Goal: Navigation & Orientation: Understand site structure

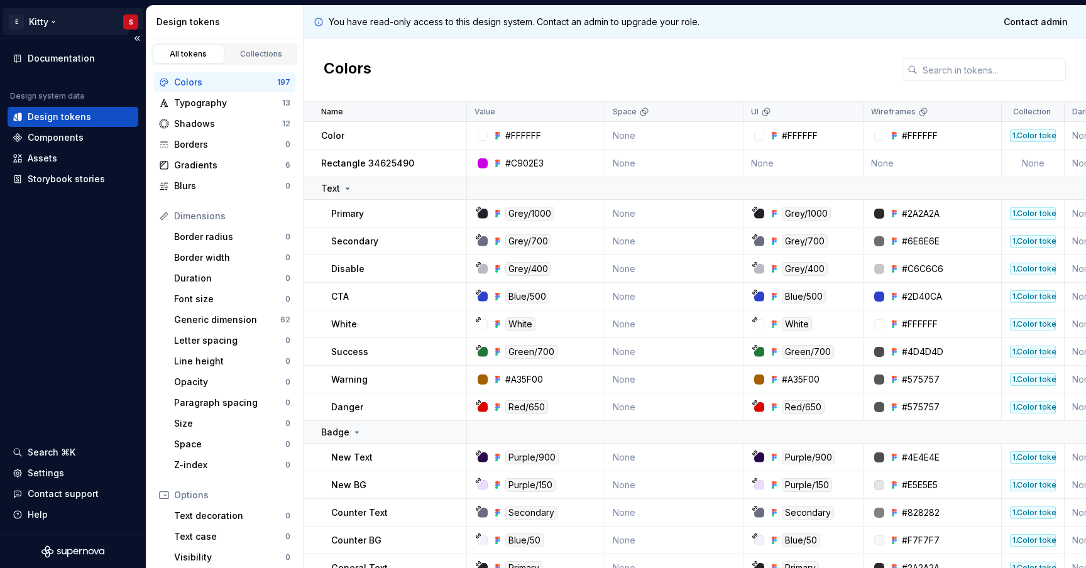
click at [50, 19] on html "E Kitty S Documentation Design system data Design tokens Components Assets Stor…" at bounding box center [543, 284] width 1086 height 568
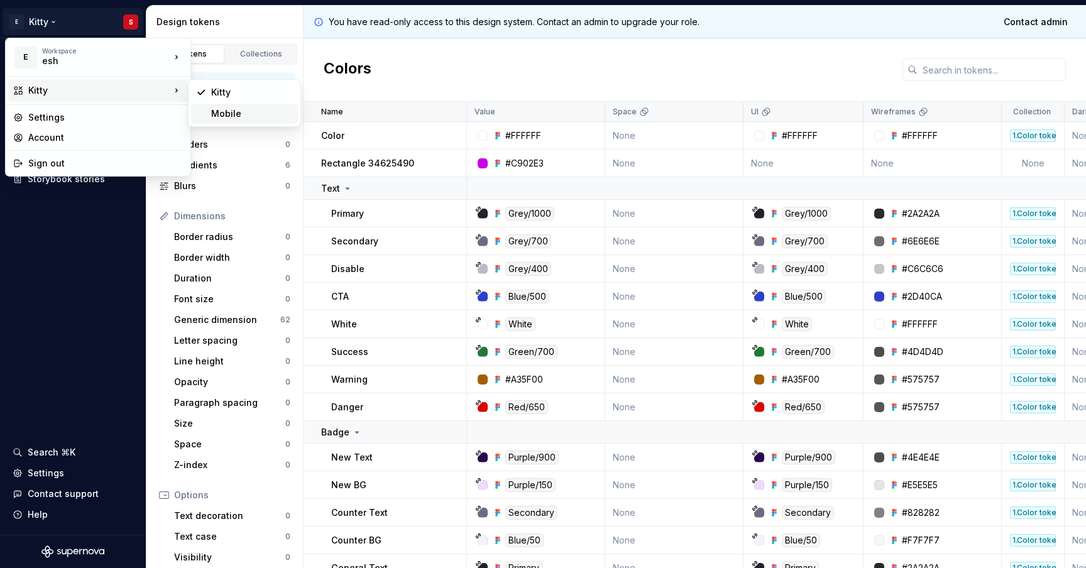
click at [238, 115] on div "Mobile" at bounding box center [252, 113] width 82 height 13
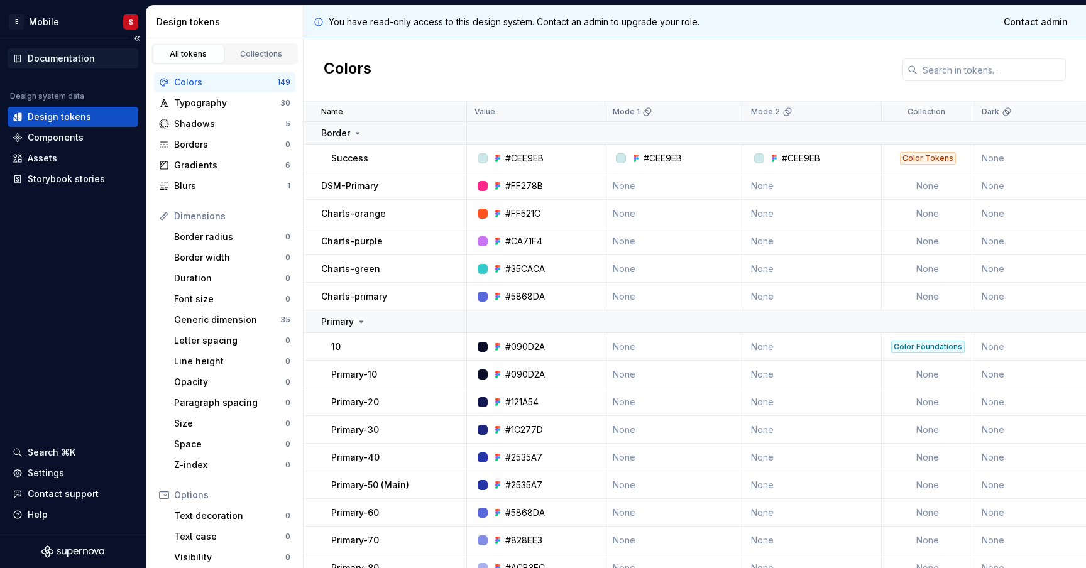
click at [49, 65] on div "Documentation" at bounding box center [73, 58] width 131 height 20
click at [270, 53] on div "Collections" at bounding box center [261, 54] width 63 height 10
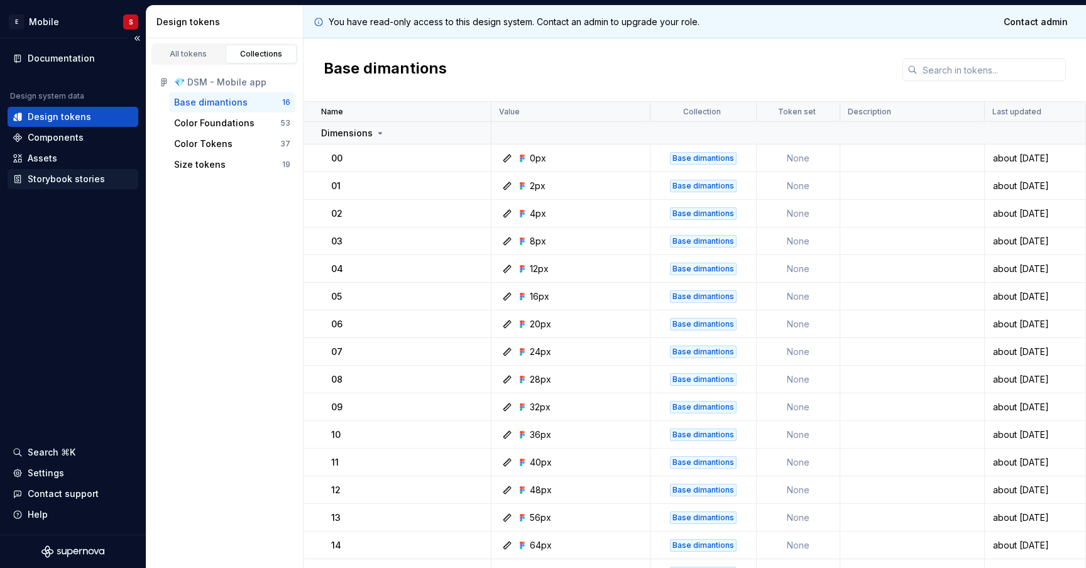
click at [60, 178] on div "Storybook stories" at bounding box center [66, 179] width 77 height 13
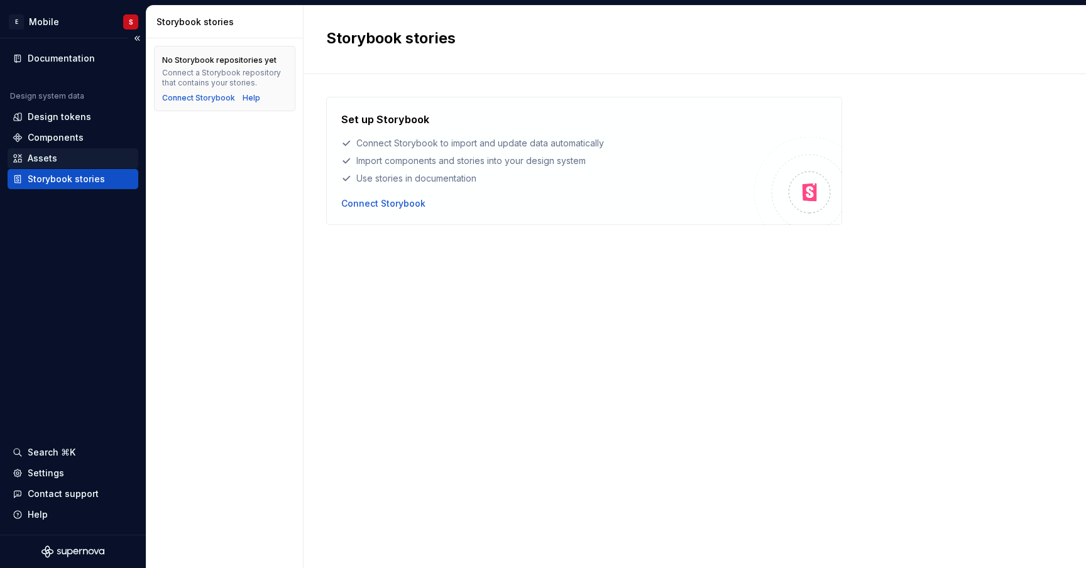
click at [64, 164] on div "Assets" at bounding box center [73, 158] width 121 height 13
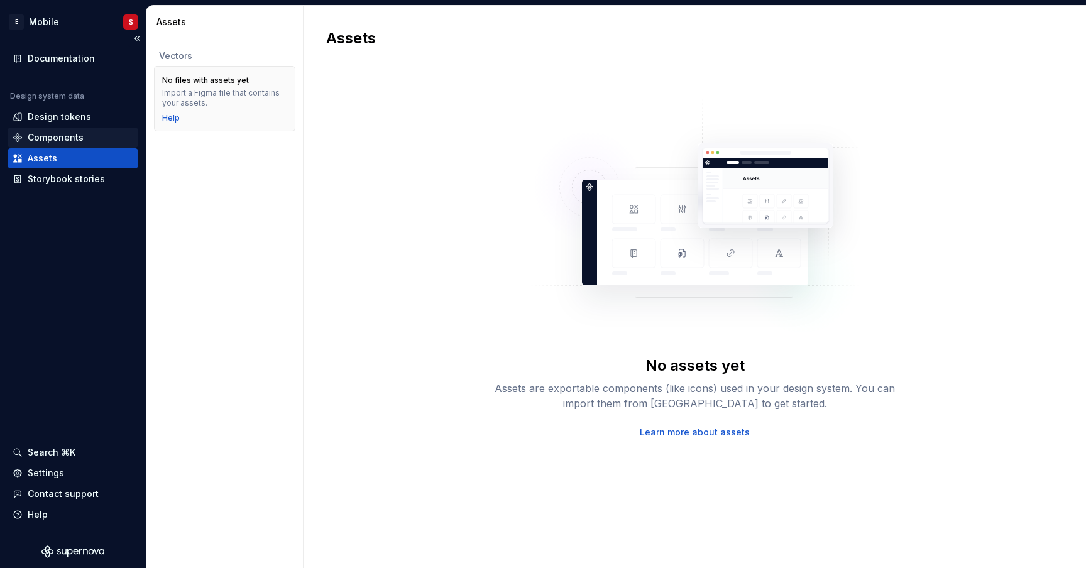
click at [78, 137] on div "Components" at bounding box center [56, 137] width 56 height 13
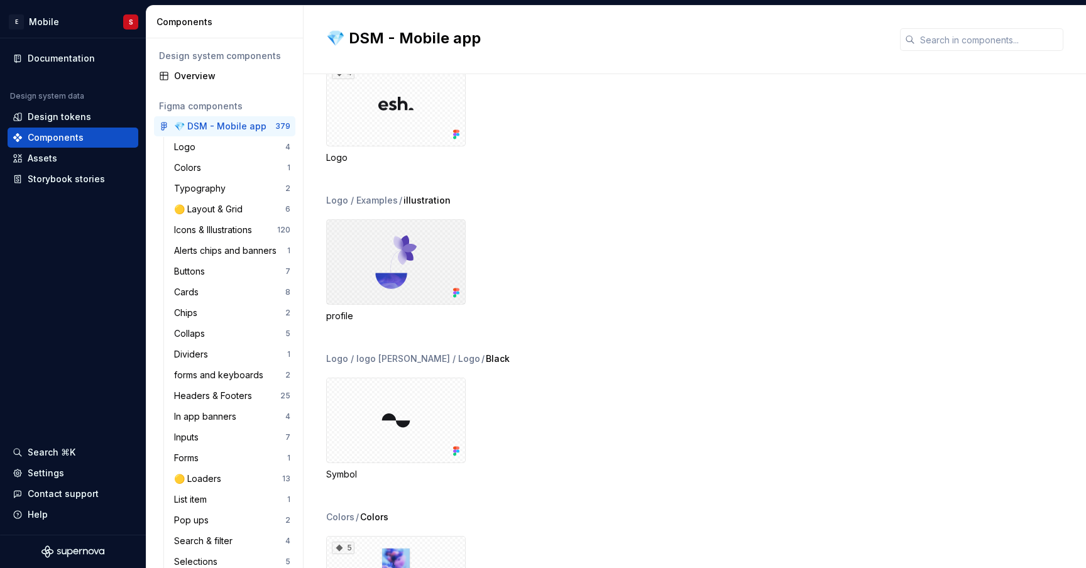
scroll to position [221, 0]
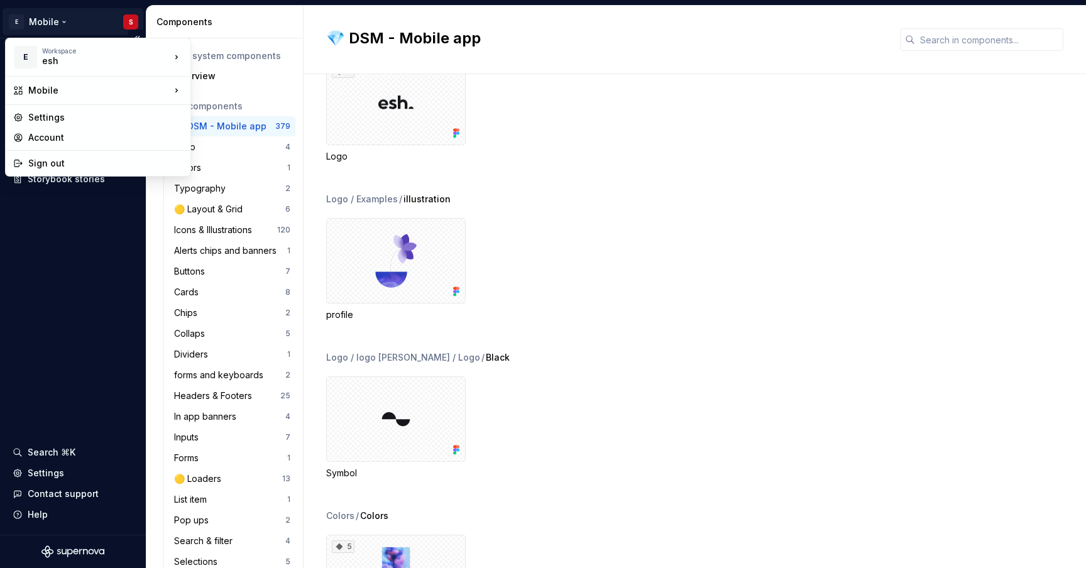
click at [56, 18] on html "E Mobile S Documentation Design system data Design tokens Components Assets Sto…" at bounding box center [543, 284] width 1086 height 568
click at [239, 97] on div "Kitty" at bounding box center [252, 92] width 82 height 13
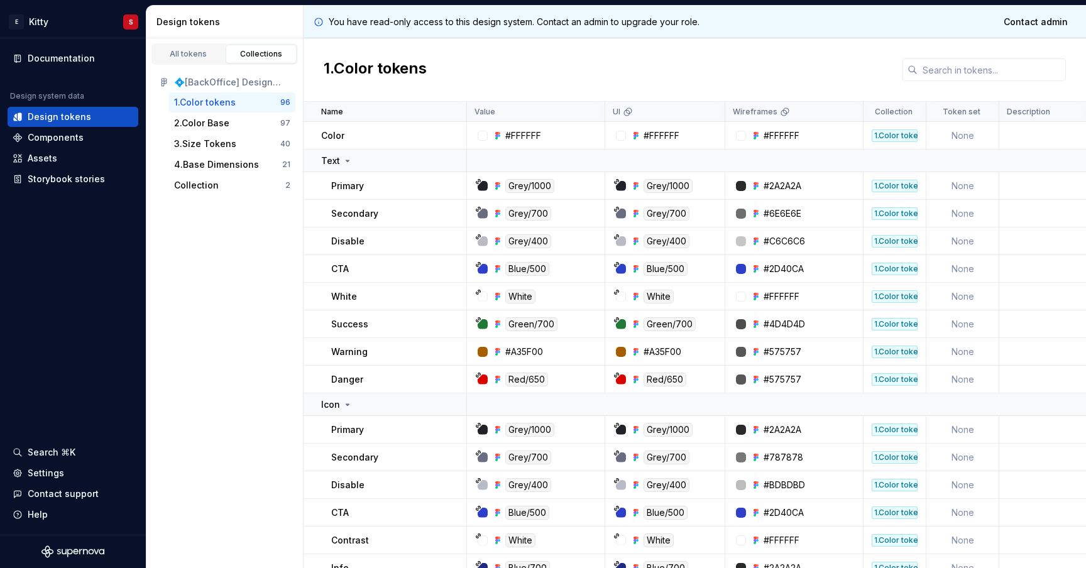
click at [239, 97] on div "1.Color tokens" at bounding box center [227, 102] width 106 height 13
click at [212, 124] on div "2.Color Base" at bounding box center [201, 123] width 55 height 13
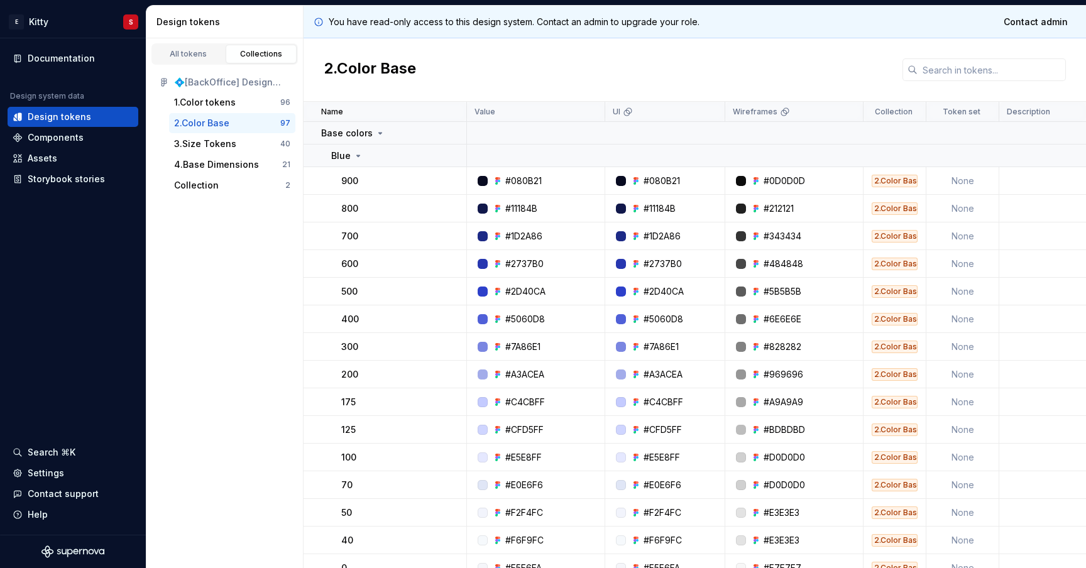
click at [222, 85] on div "💠[BackOffice] Design System" at bounding box center [232, 82] width 116 height 13
click at [196, 49] on div "All tokens" at bounding box center [188, 54] width 63 height 10
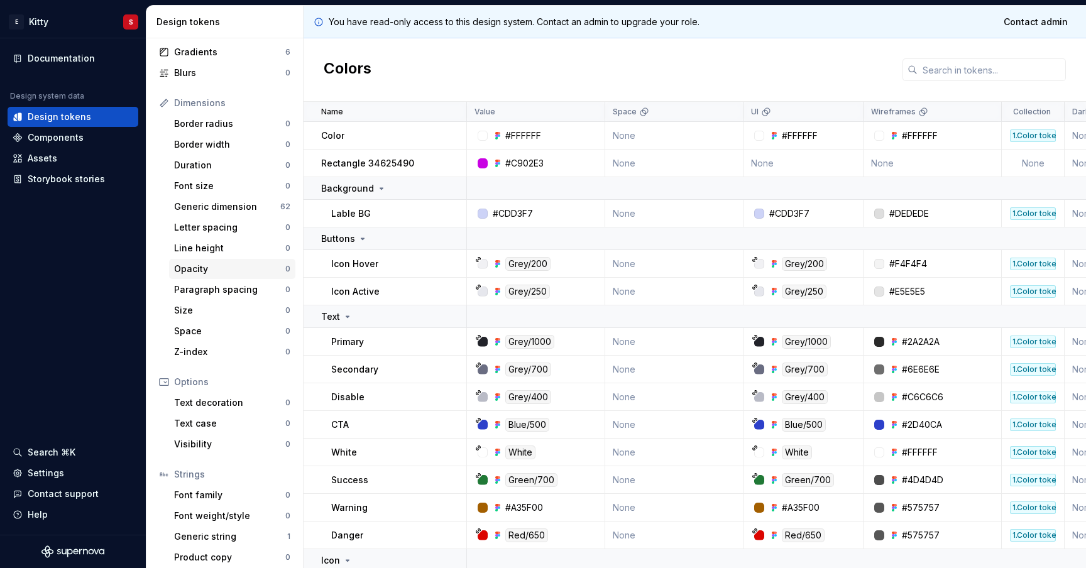
scroll to position [120, 0]
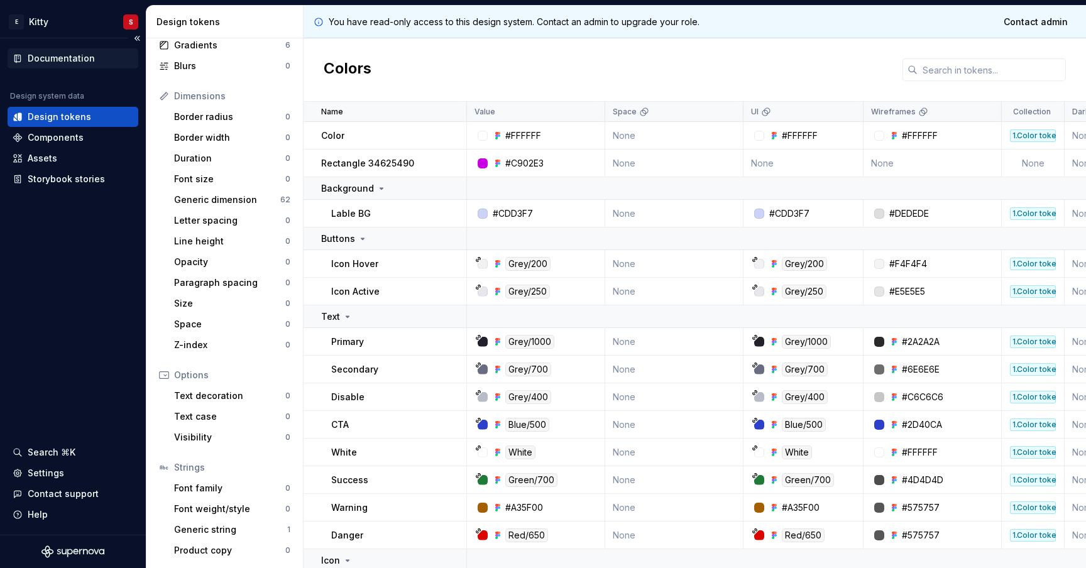
click at [69, 60] on div "Documentation" at bounding box center [61, 58] width 67 height 13
